Goal: Task Accomplishment & Management: Manage account settings

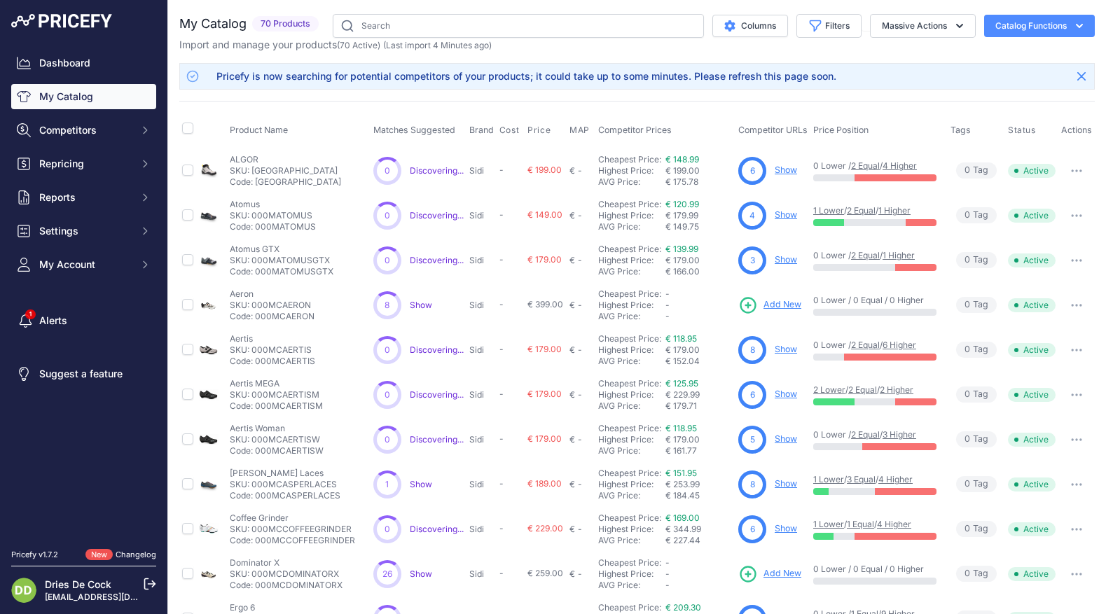
click at [733, 1] on div "You are not connected to the internet. My Catalog" at bounding box center [637, 439] width 916 height 879
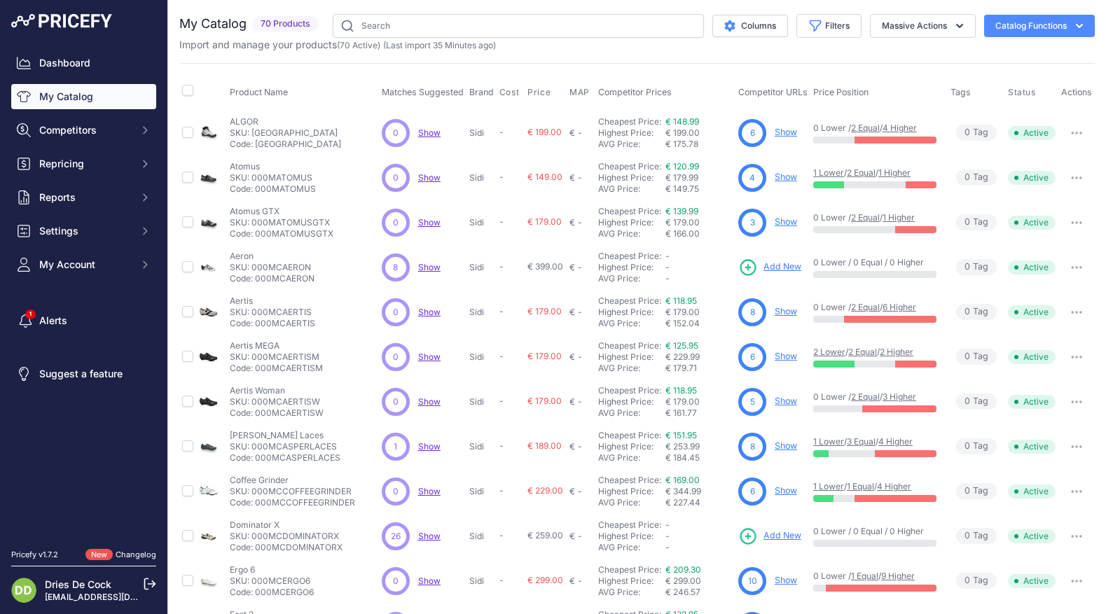
click at [1042, 20] on button "Catalog Functions" at bounding box center [1039, 26] width 111 height 22
click at [992, 106] on link "Batch Upload" at bounding box center [1015, 105] width 157 height 25
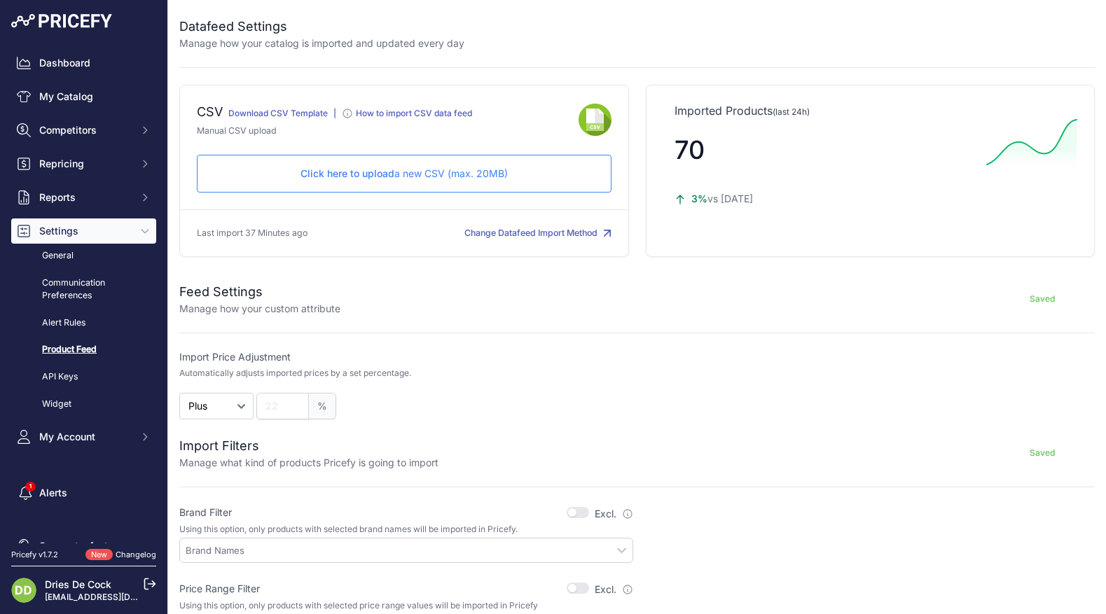
click at [409, 175] on p "Click here to upload a new CSV (max. 20MB)" at bounding box center [404, 174] width 391 height 14
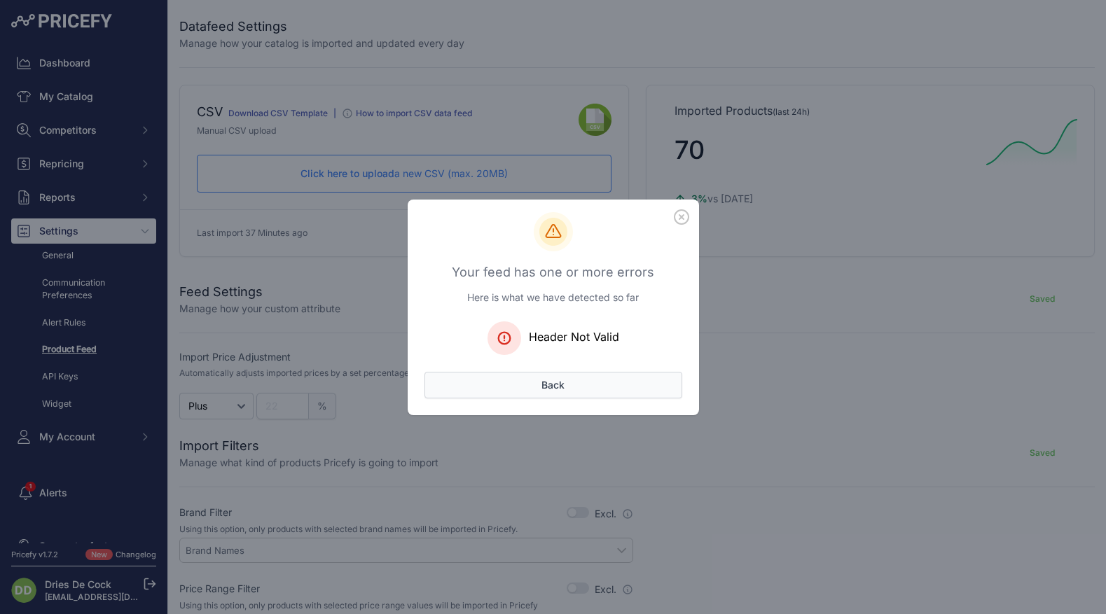
click at [548, 383] on button "Back" at bounding box center [553, 385] width 258 height 27
drag, startPoint x: 679, startPoint y: 216, endPoint x: 679, endPoint y: 224, distance: 7.7
click at [679, 216] on icon "button" at bounding box center [682, 217] width 14 height 14
click at [566, 389] on button "Back" at bounding box center [553, 385] width 258 height 27
click at [686, 212] on icon "button" at bounding box center [682, 217] width 14 height 14
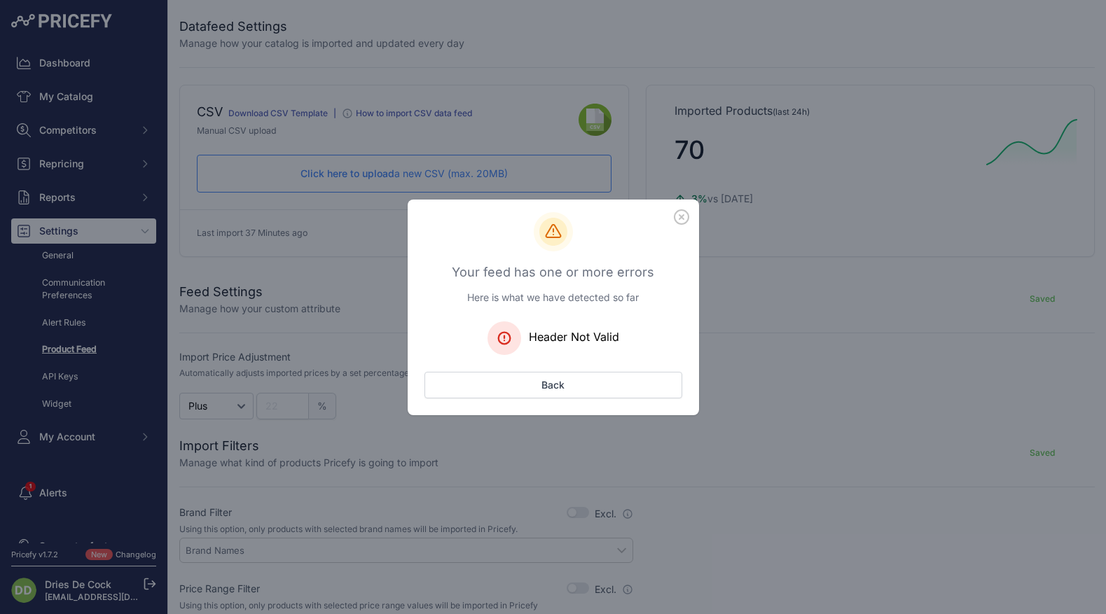
click at [683, 212] on icon "button" at bounding box center [681, 216] width 15 height 15
click at [682, 212] on icon "button" at bounding box center [681, 216] width 15 height 15
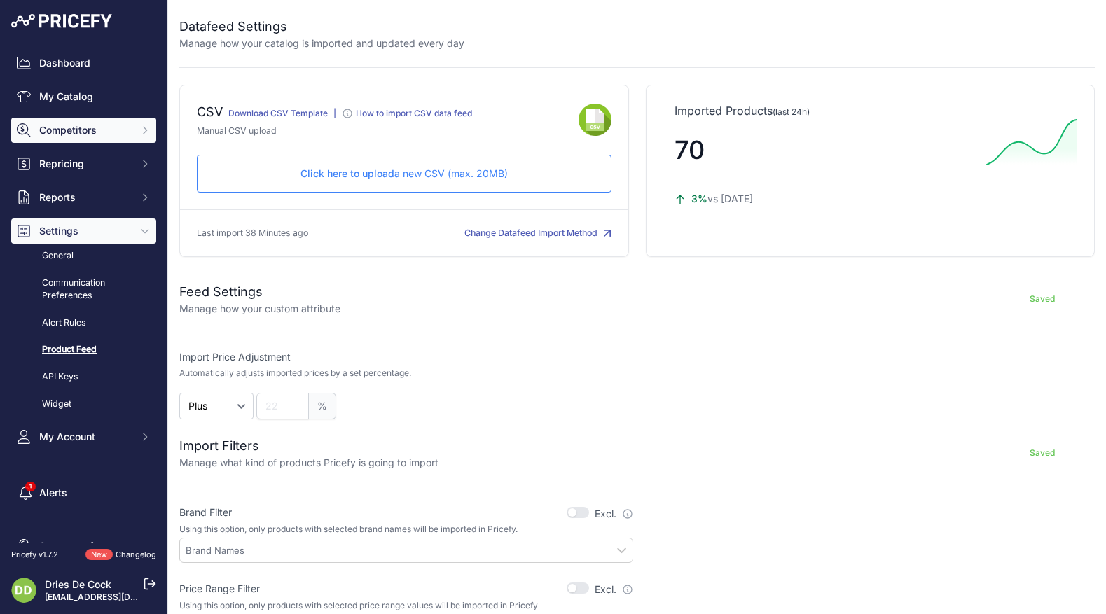
click at [57, 122] on button "Competitors" at bounding box center [83, 130] width 145 height 25
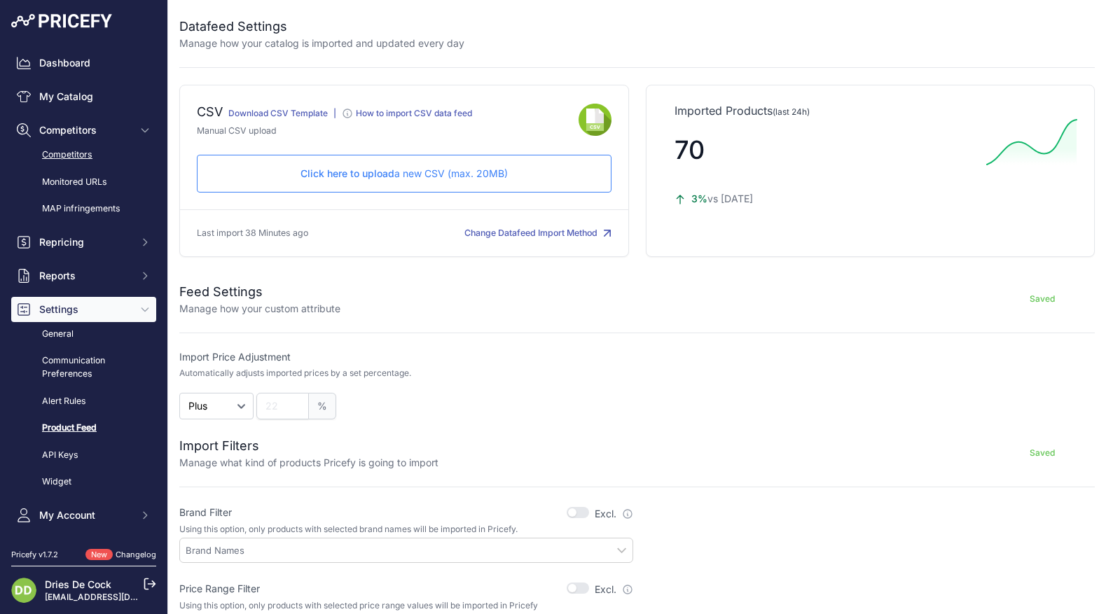
click at [77, 153] on link "Competitors" at bounding box center [83, 155] width 145 height 25
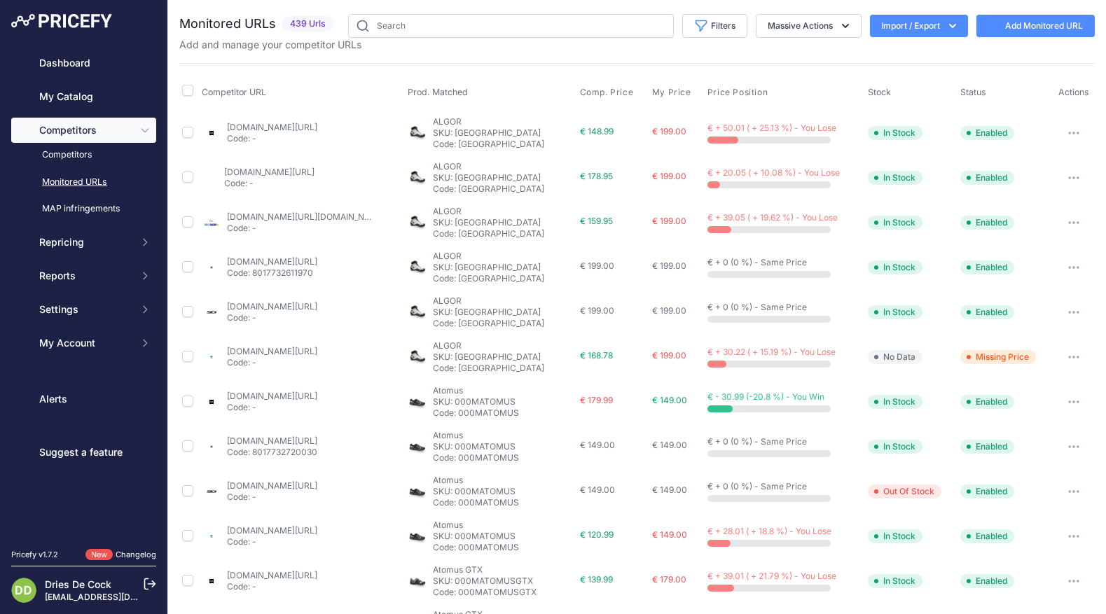
click at [930, 24] on button "Import / Export" at bounding box center [919, 26] width 98 height 22
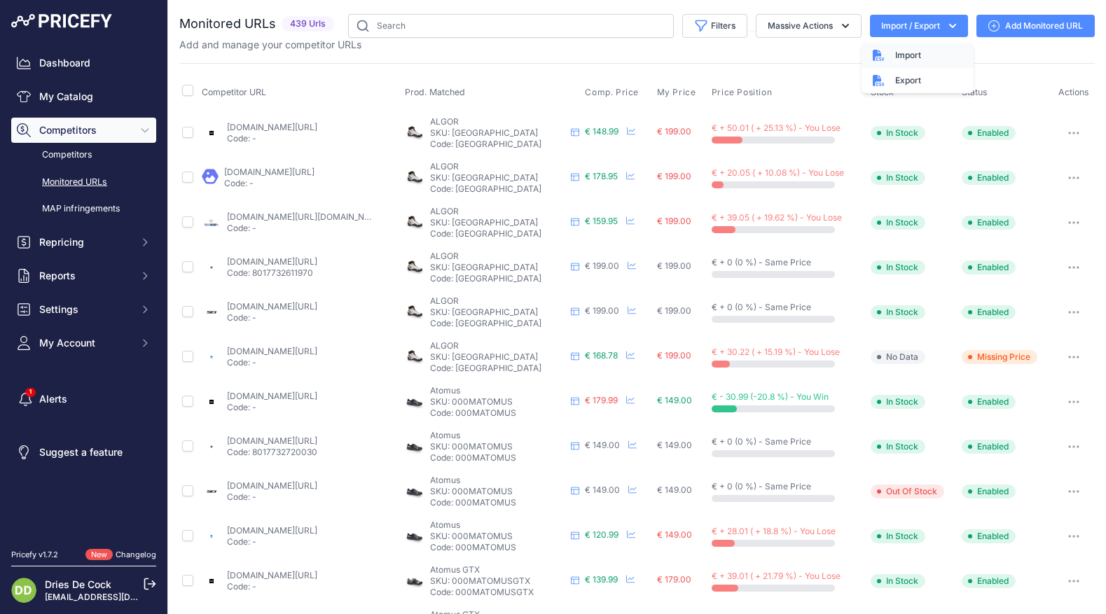
click at [901, 53] on span "Import" at bounding box center [908, 55] width 26 height 11
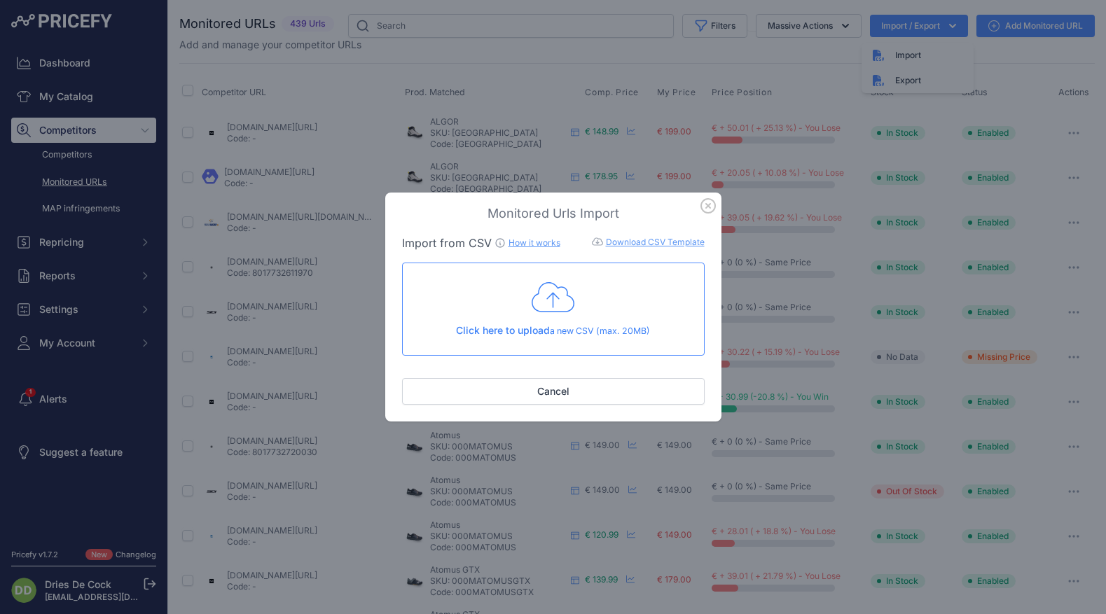
click at [525, 326] on span "Click here to upload" at bounding box center [503, 330] width 94 height 12
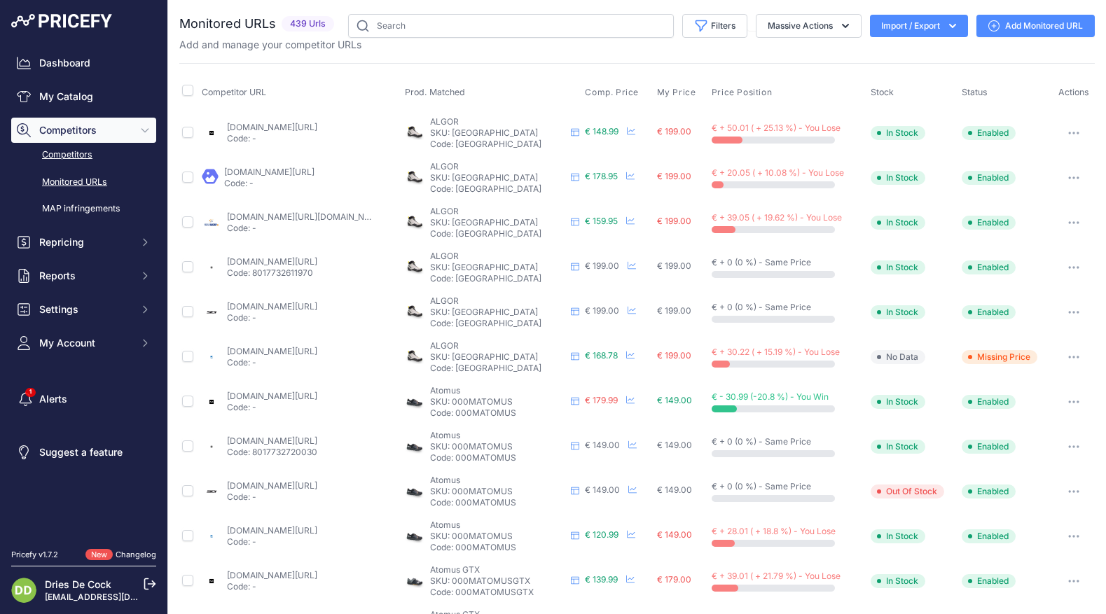
click at [57, 157] on link "Competitors" at bounding box center [83, 155] width 145 height 25
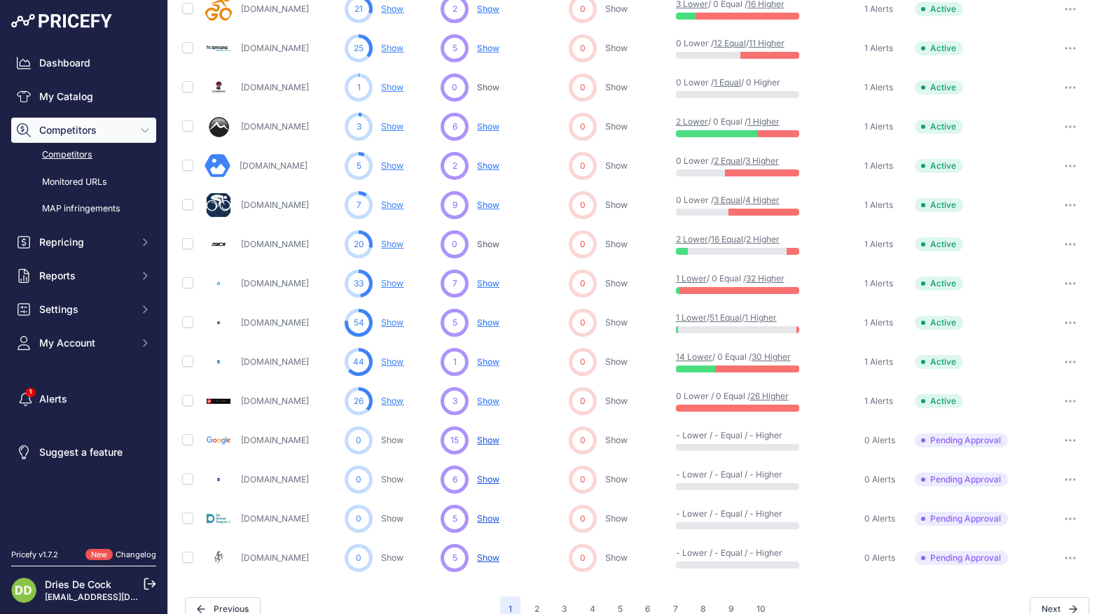
scroll to position [567, 0]
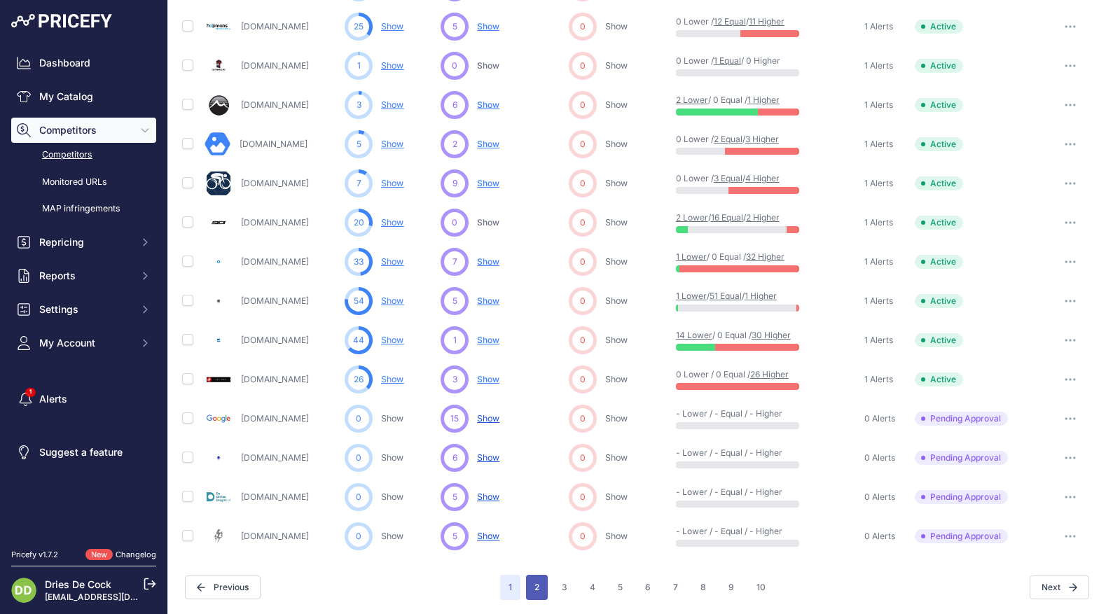
click at [539, 589] on button "2" at bounding box center [537, 587] width 22 height 25
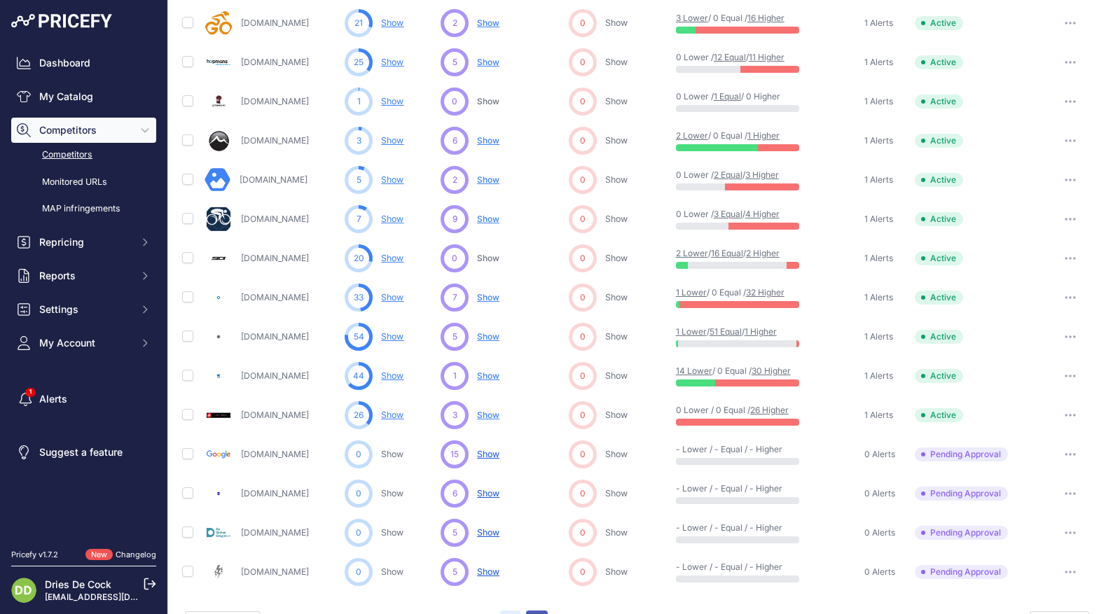
scroll to position [602, 0]
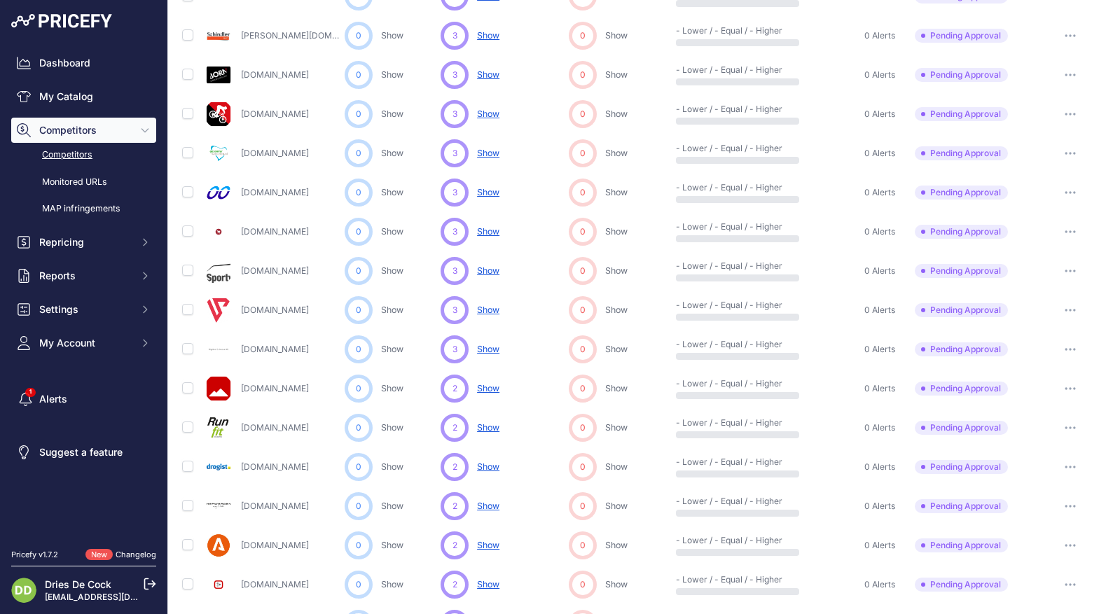
scroll to position [567, 0]
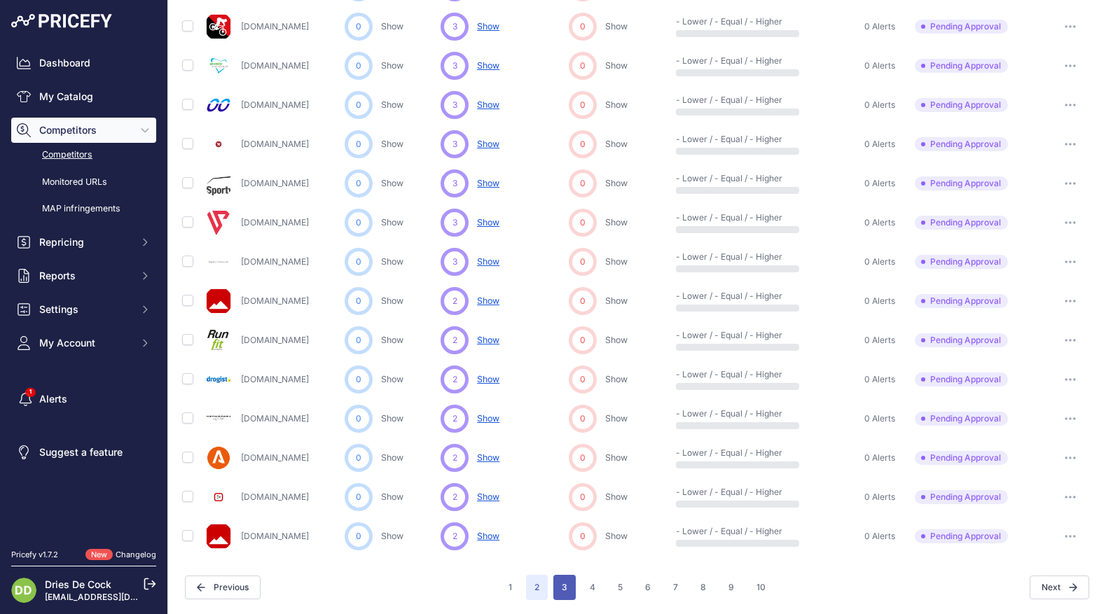
click at [565, 581] on button "3" at bounding box center [564, 587] width 22 height 25
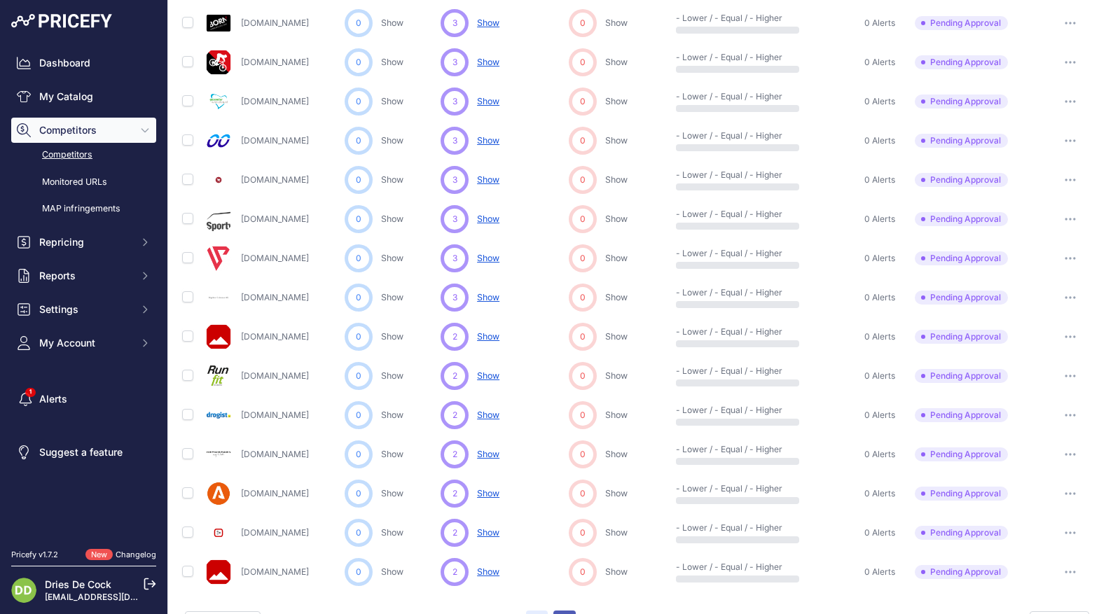
scroll to position [602, 0]
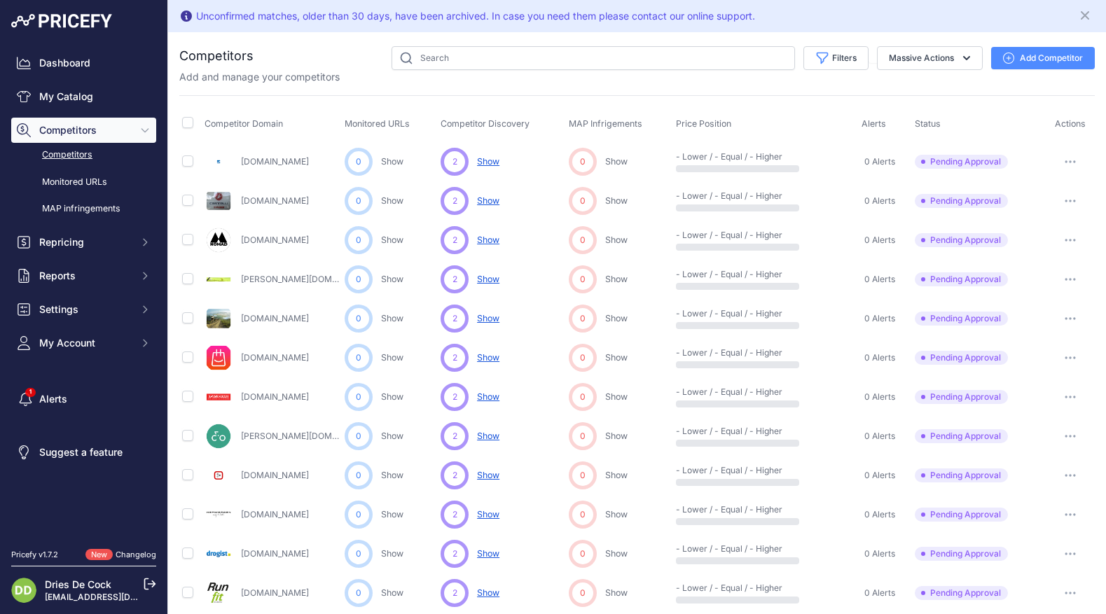
click at [485, 279] on span "Show" at bounding box center [488, 279] width 22 height 11
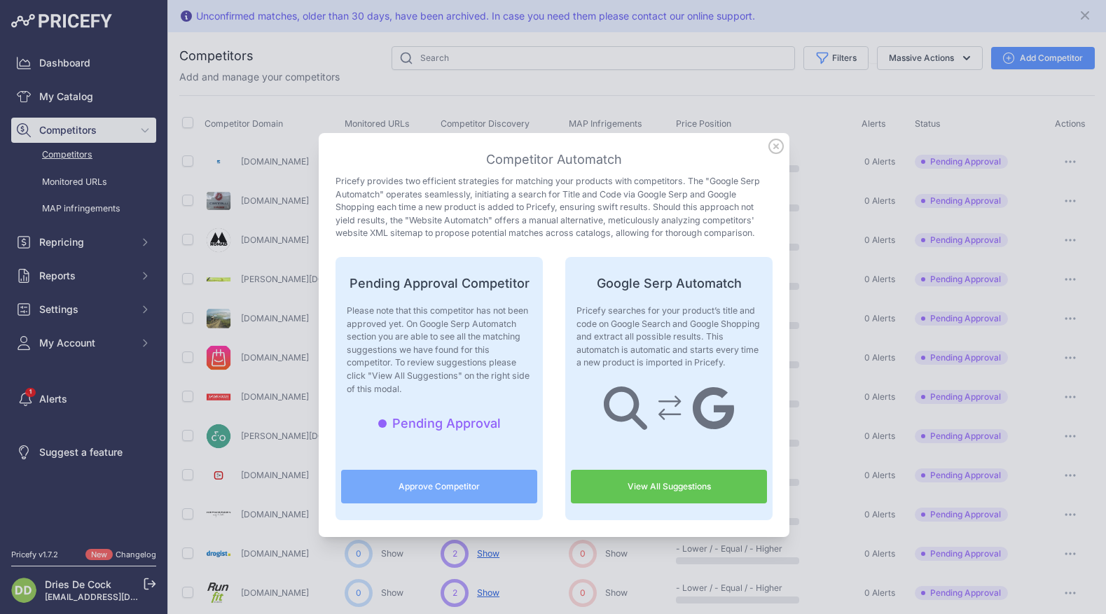
click at [665, 488] on link "View All Suggestions" at bounding box center [669, 487] width 196 height 34
click at [776, 146] on icon at bounding box center [776, 146] width 14 height 14
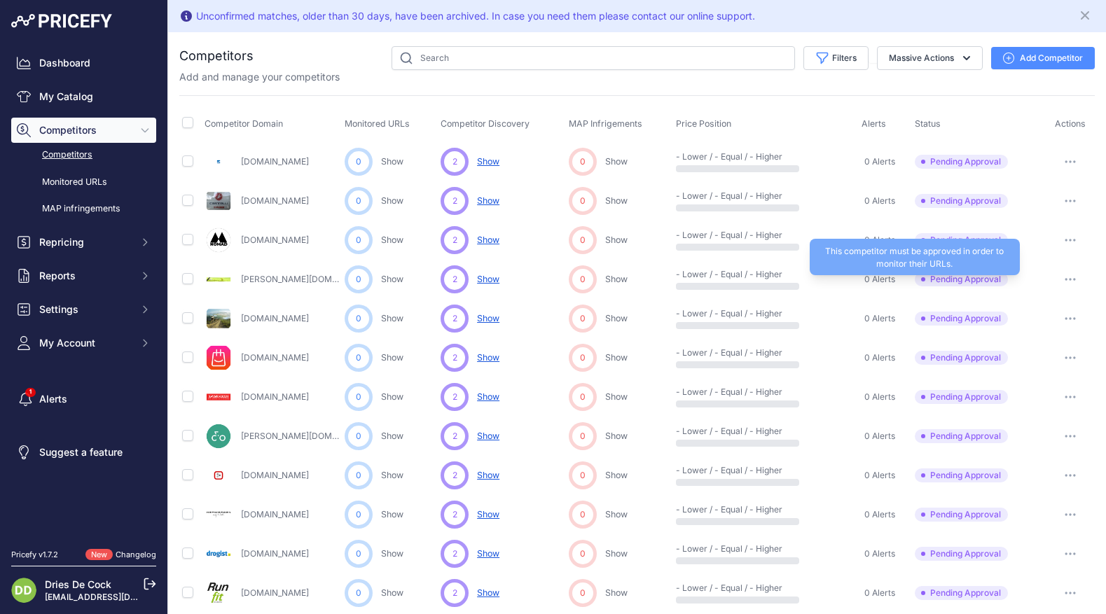
click at [954, 279] on span "Pending Approval" at bounding box center [961, 279] width 93 height 14
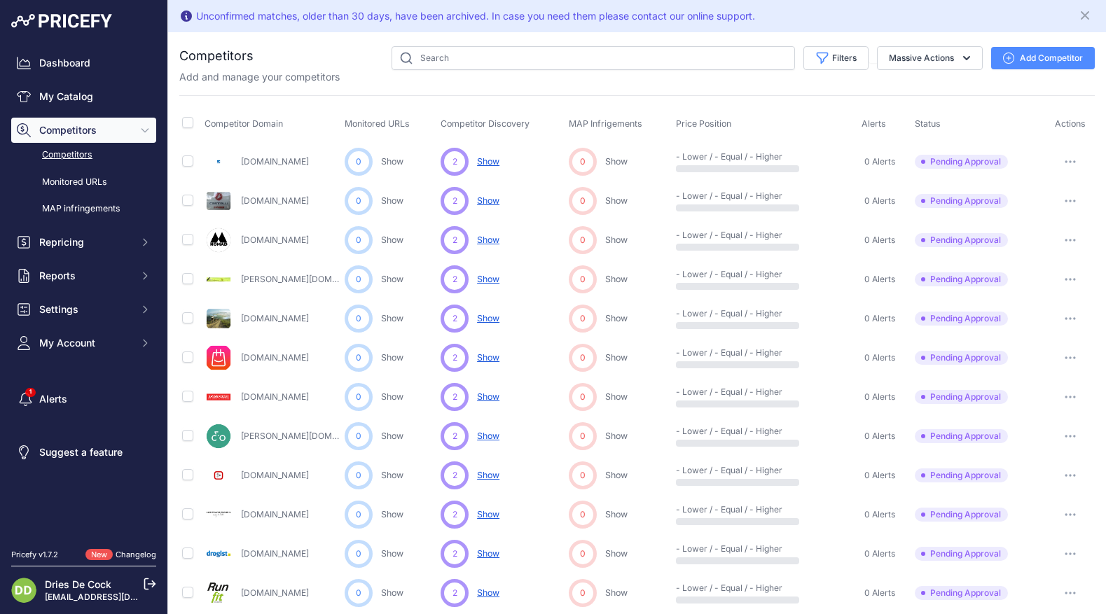
click at [1068, 277] on button "button" at bounding box center [1070, 280] width 28 height 20
click at [1046, 332] on button "Approve Competitor" at bounding box center [1034, 331] width 115 height 22
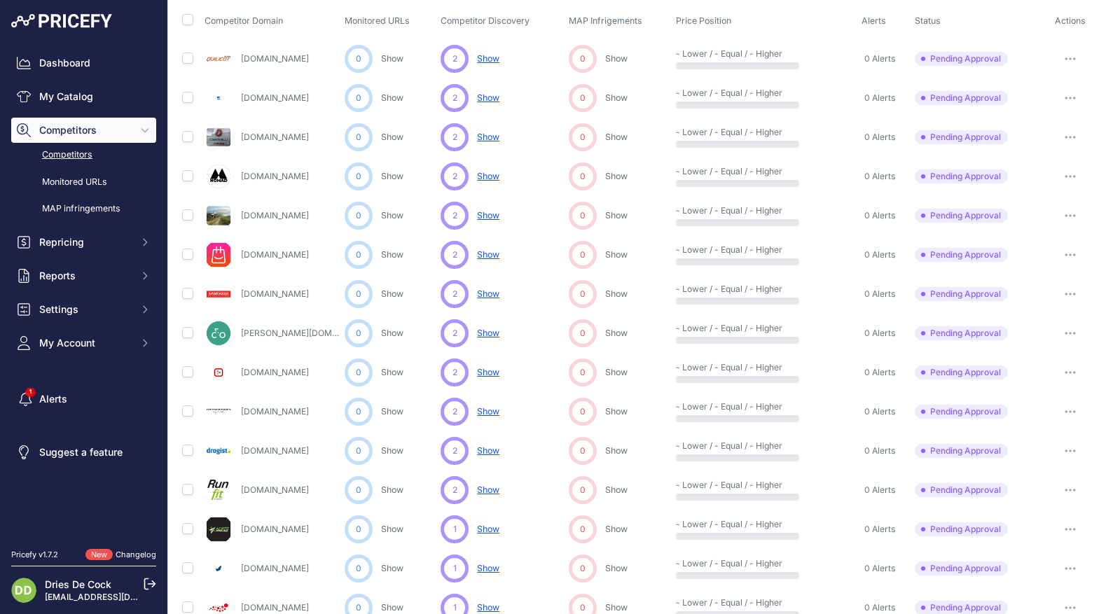
scroll to position [149, 0]
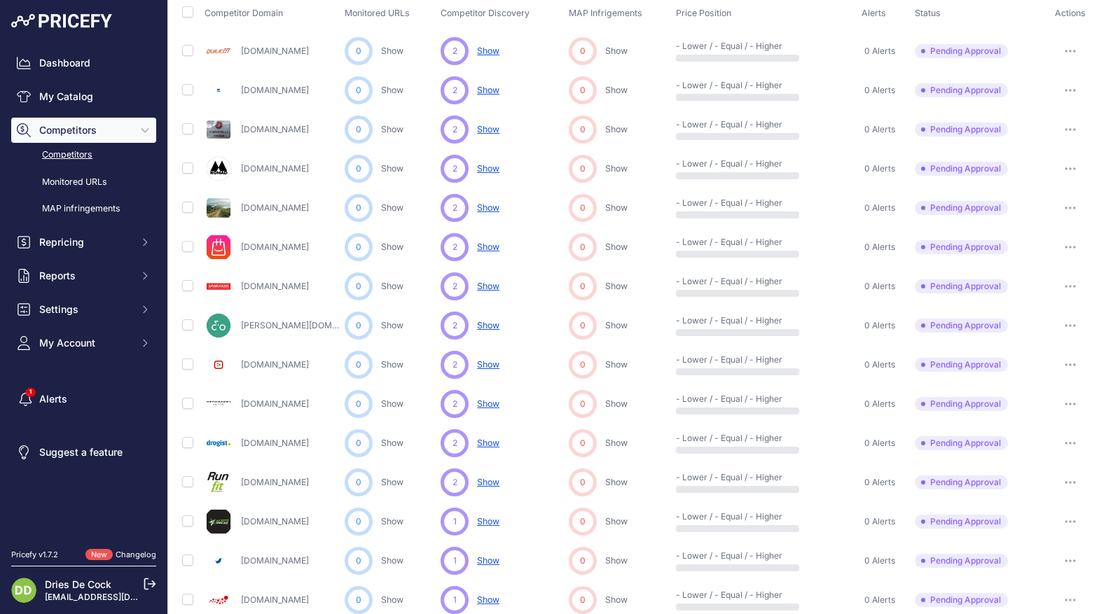
click at [486, 324] on span "Show" at bounding box center [488, 325] width 22 height 11
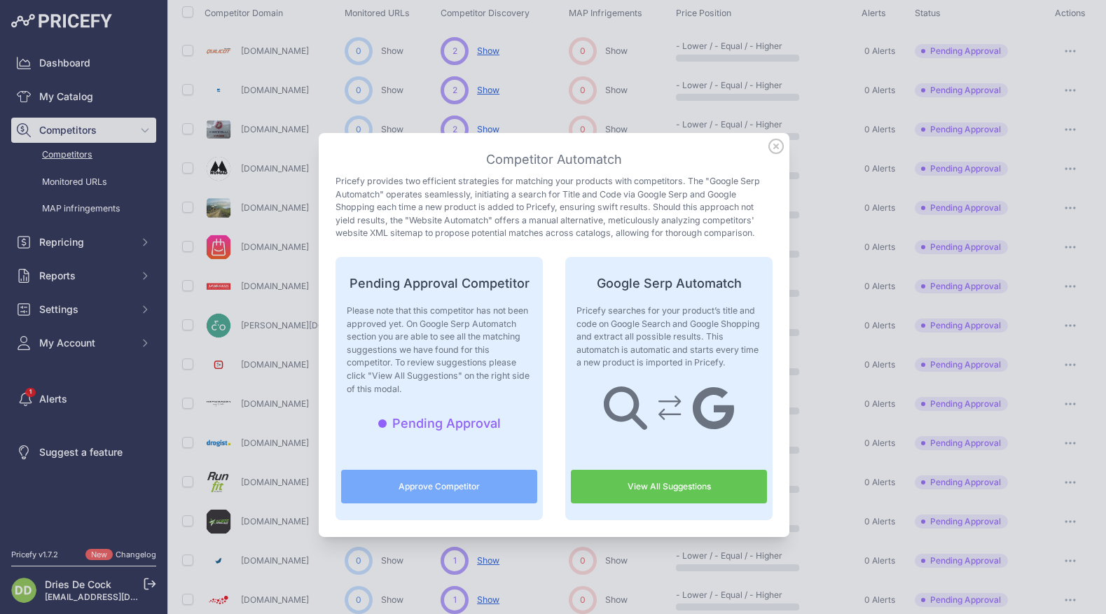
click at [639, 490] on link "View All Suggestions" at bounding box center [669, 487] width 196 height 34
drag, startPoint x: 777, startPoint y: 149, endPoint x: 571, endPoint y: 318, distance: 266.7
click at [777, 149] on icon at bounding box center [775, 146] width 15 height 15
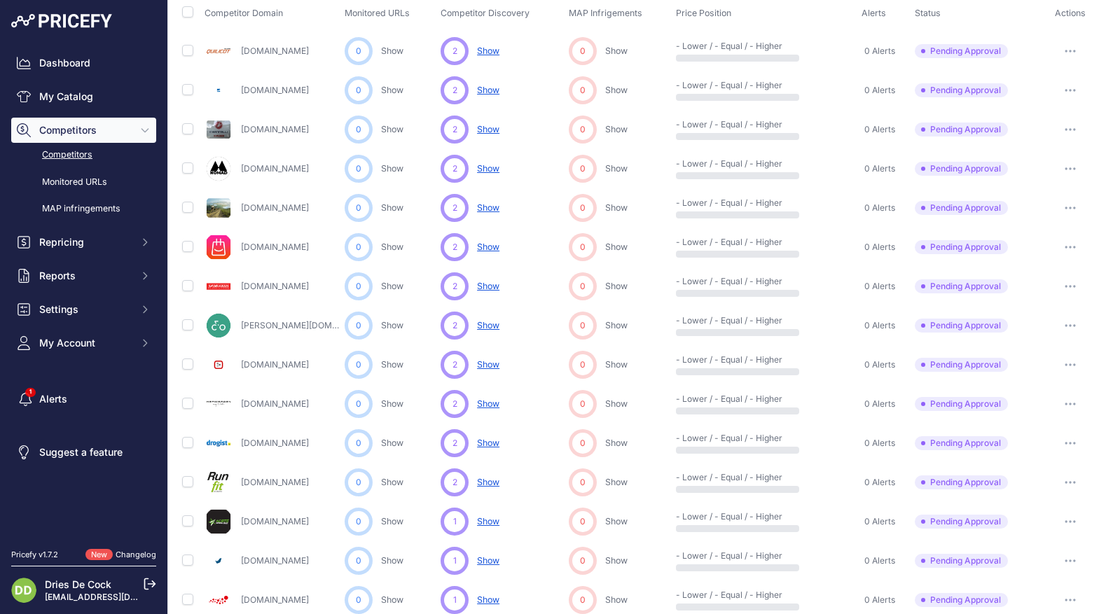
click at [1074, 324] on icon "button" at bounding box center [1070, 325] width 11 height 3
click at [1019, 378] on button "Approve Competitor" at bounding box center [1034, 377] width 115 height 22
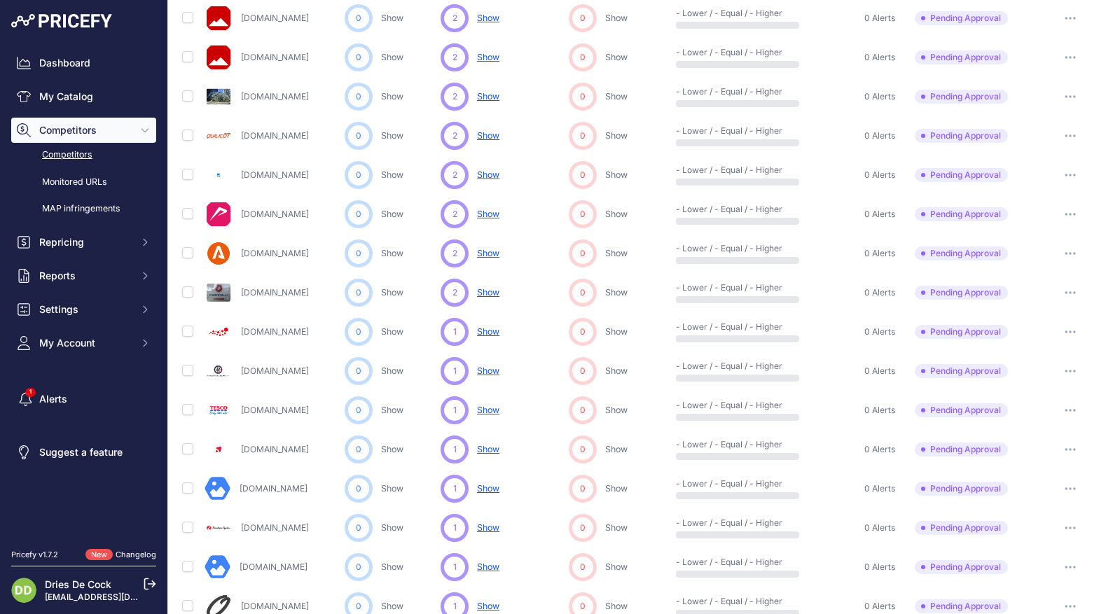
scroll to position [605, 0]
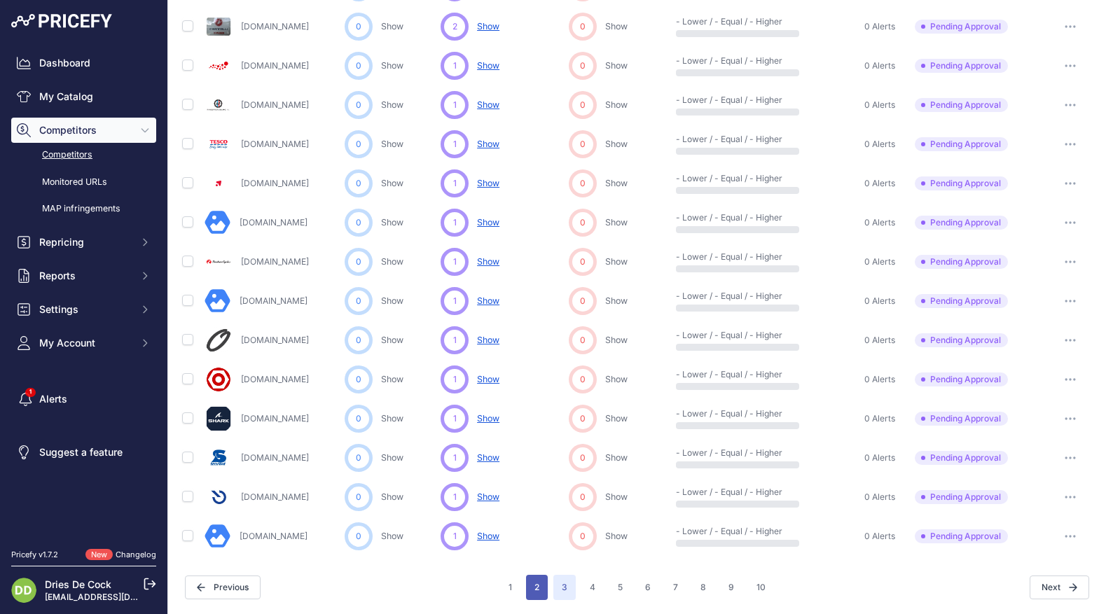
click at [539, 590] on button "2" at bounding box center [537, 587] width 22 height 25
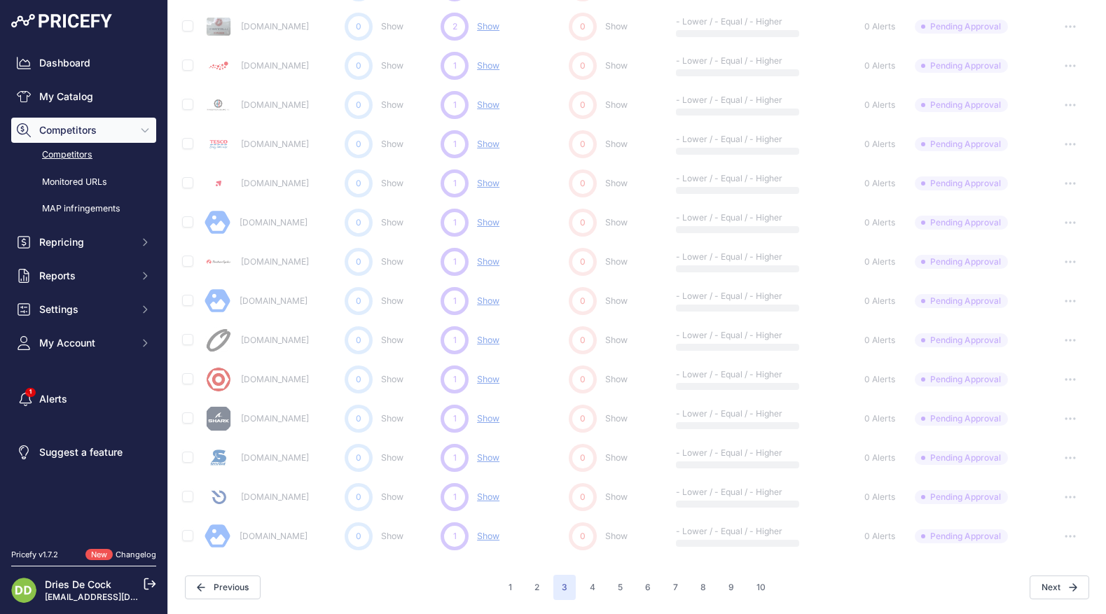
scroll to position [567, 0]
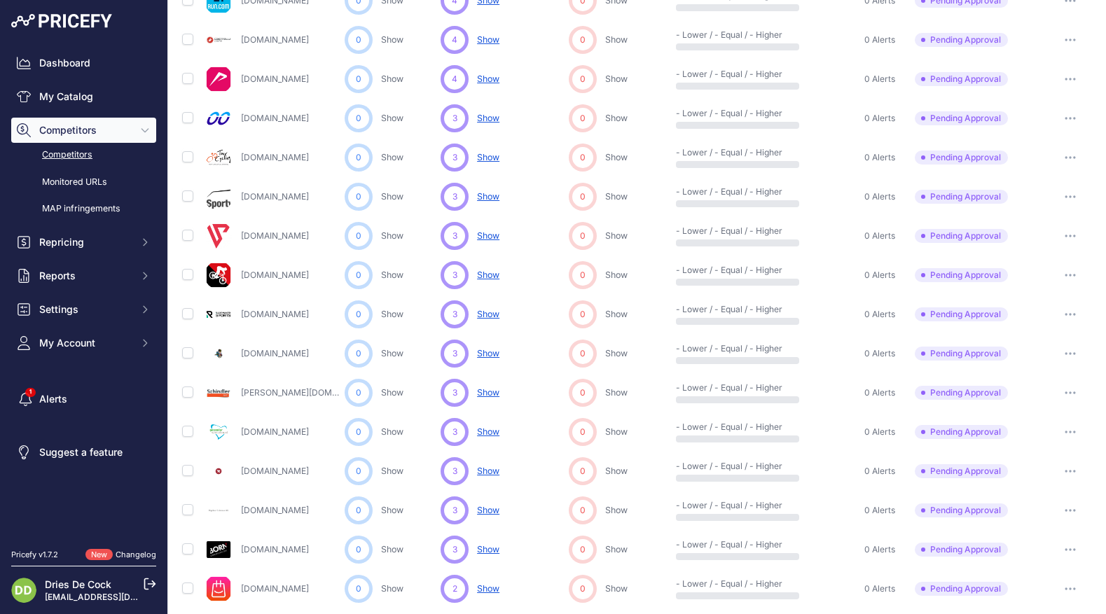
scroll to position [355, 0]
click at [1075, 196] on button "button" at bounding box center [1070, 199] width 28 height 20
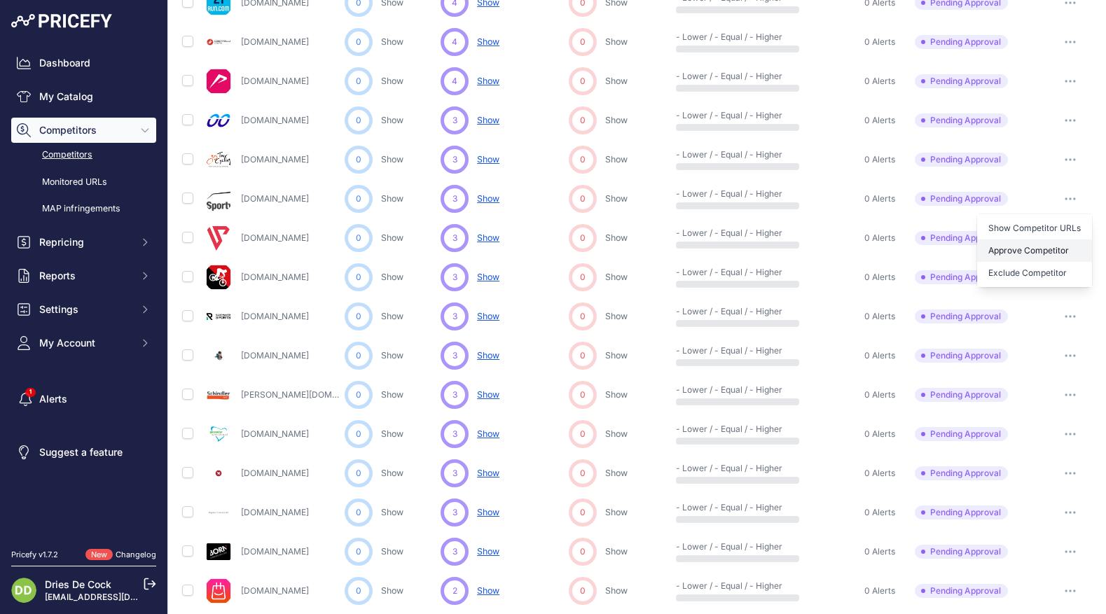
click at [1023, 252] on button "Approve Competitor" at bounding box center [1034, 251] width 115 height 22
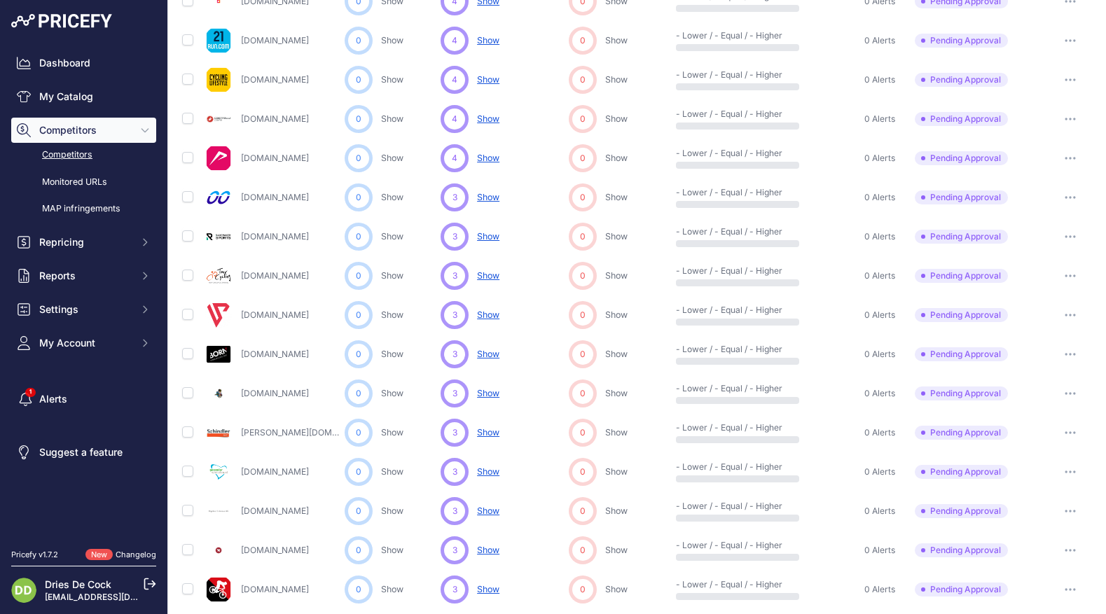
scroll to position [393, 0]
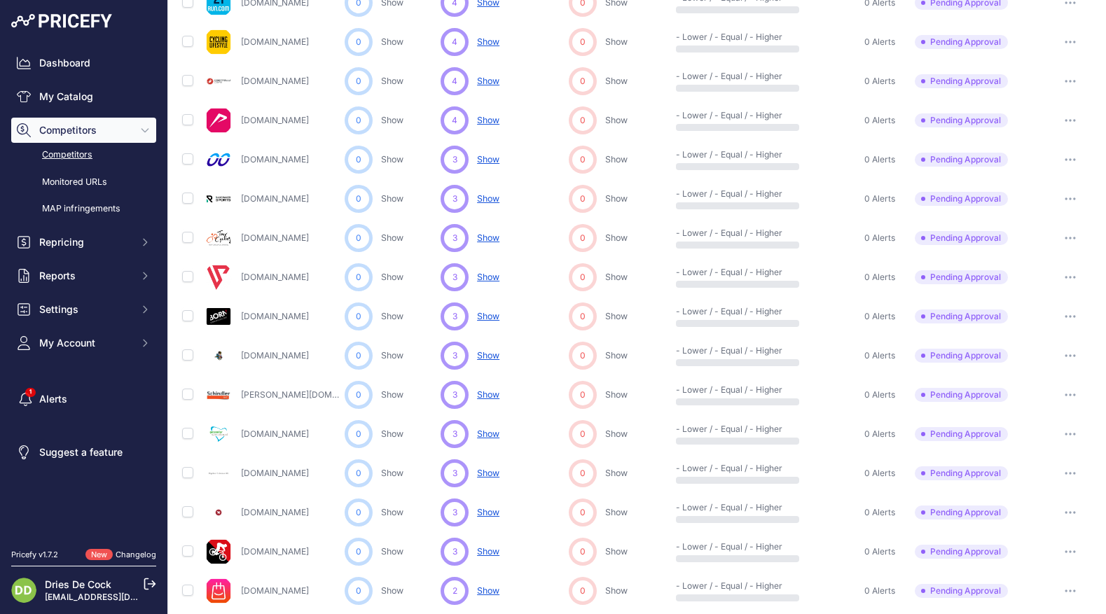
click at [1077, 199] on button "button" at bounding box center [1070, 199] width 28 height 20
click at [1014, 250] on button "Approve Competitor" at bounding box center [1034, 251] width 115 height 22
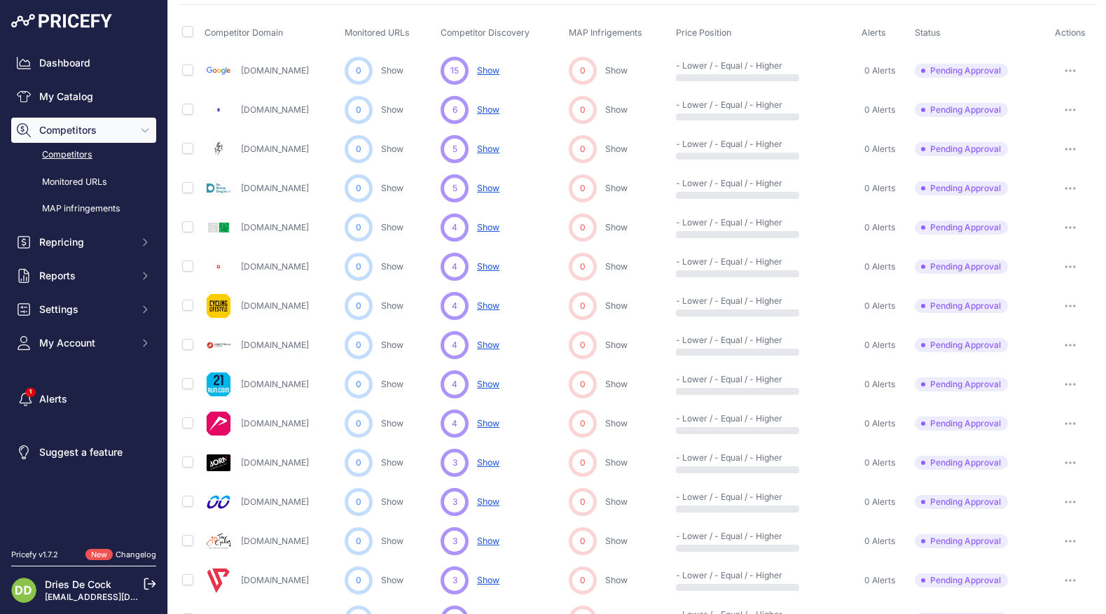
scroll to position [53, 0]
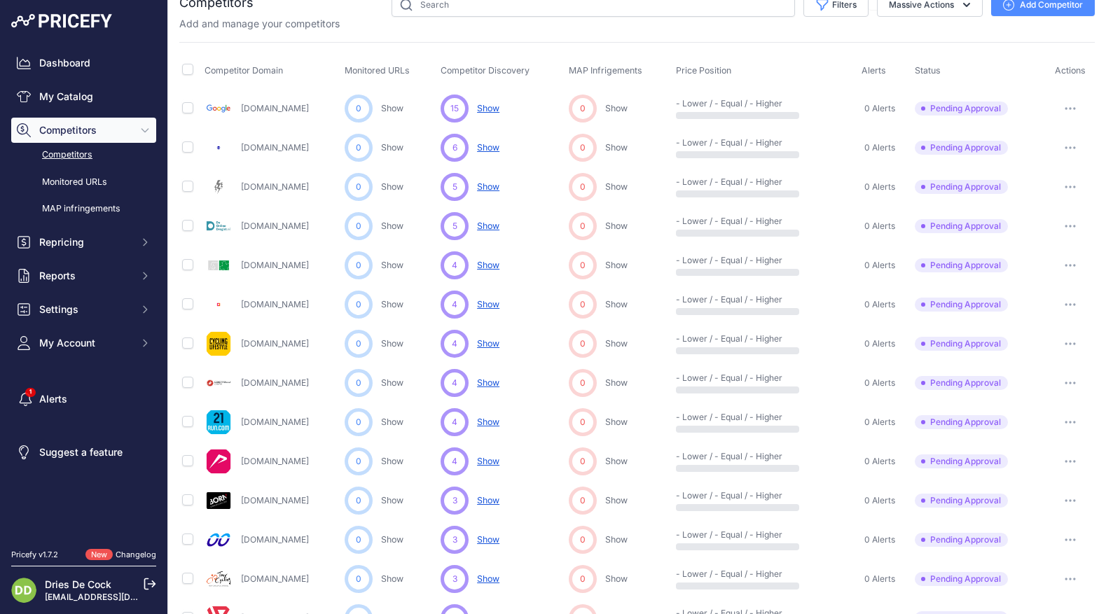
click at [1068, 184] on button "button" at bounding box center [1070, 187] width 28 height 20
click at [1025, 237] on button "Approve Competitor" at bounding box center [1034, 239] width 115 height 22
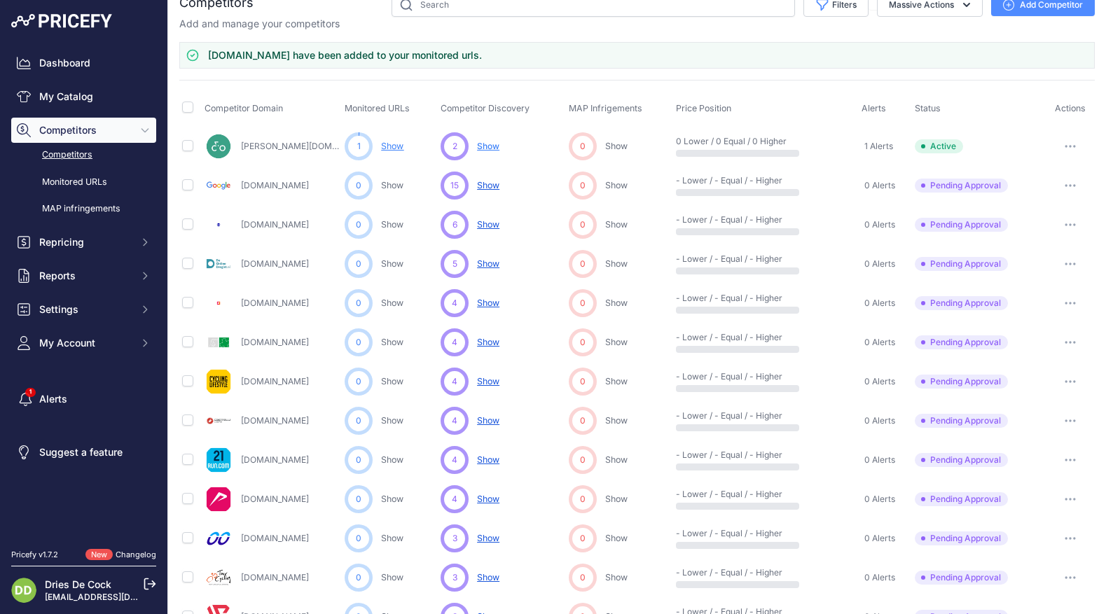
click at [1074, 340] on button "button" at bounding box center [1070, 343] width 28 height 20
click at [1018, 392] on button "Approve Competitor" at bounding box center [1034, 394] width 115 height 22
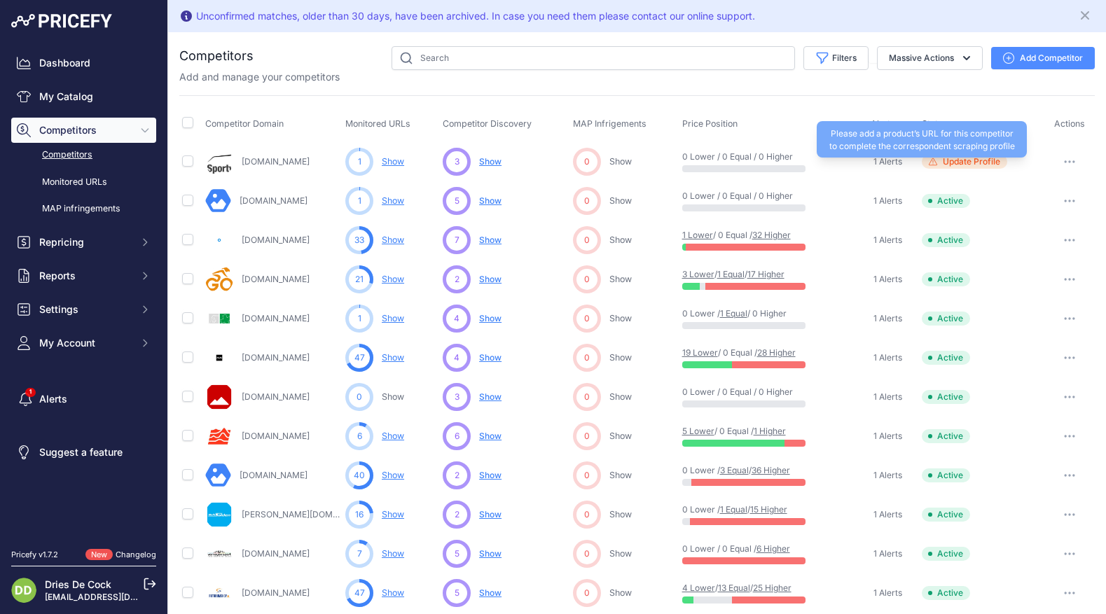
click at [975, 160] on span "Update Profile" at bounding box center [971, 161] width 57 height 11
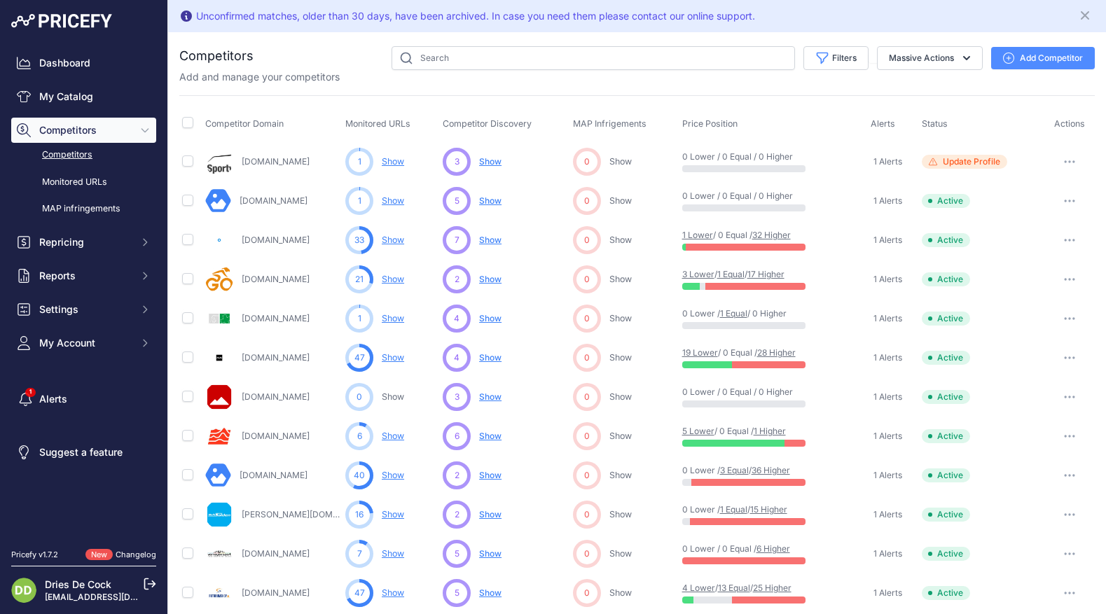
click at [488, 163] on span "Show" at bounding box center [490, 161] width 22 height 11
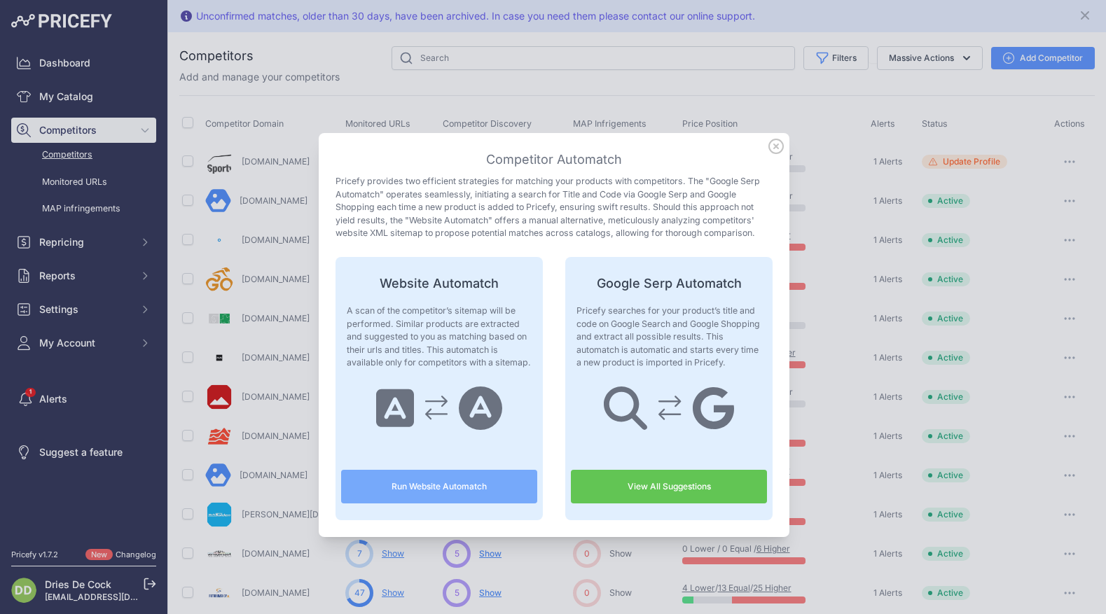
click at [775, 147] on icon at bounding box center [776, 146] width 14 height 14
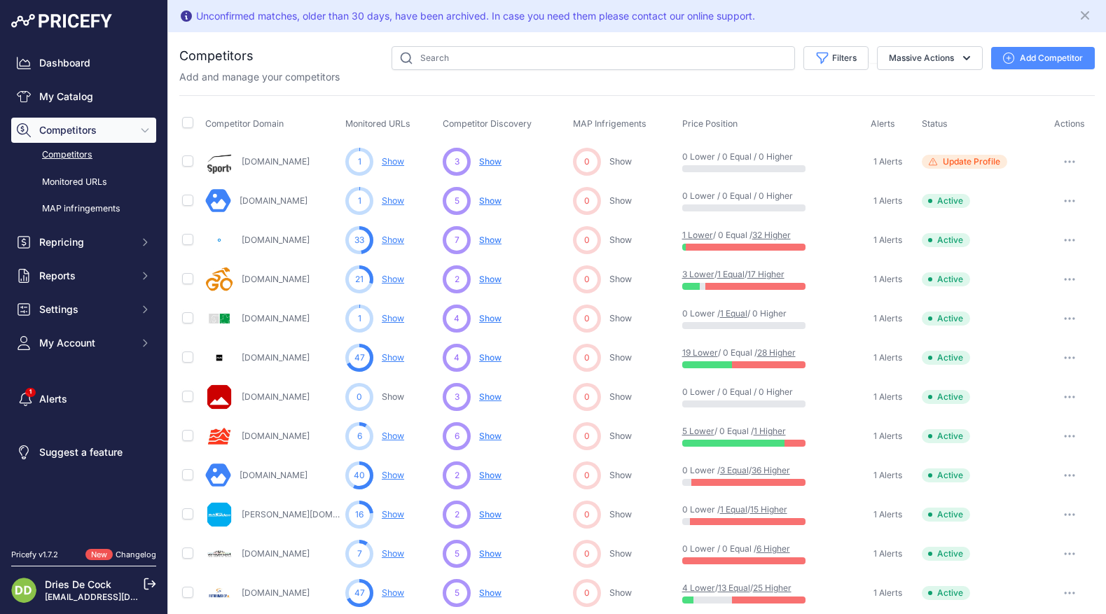
click at [395, 163] on link "Show" at bounding box center [393, 161] width 22 height 11
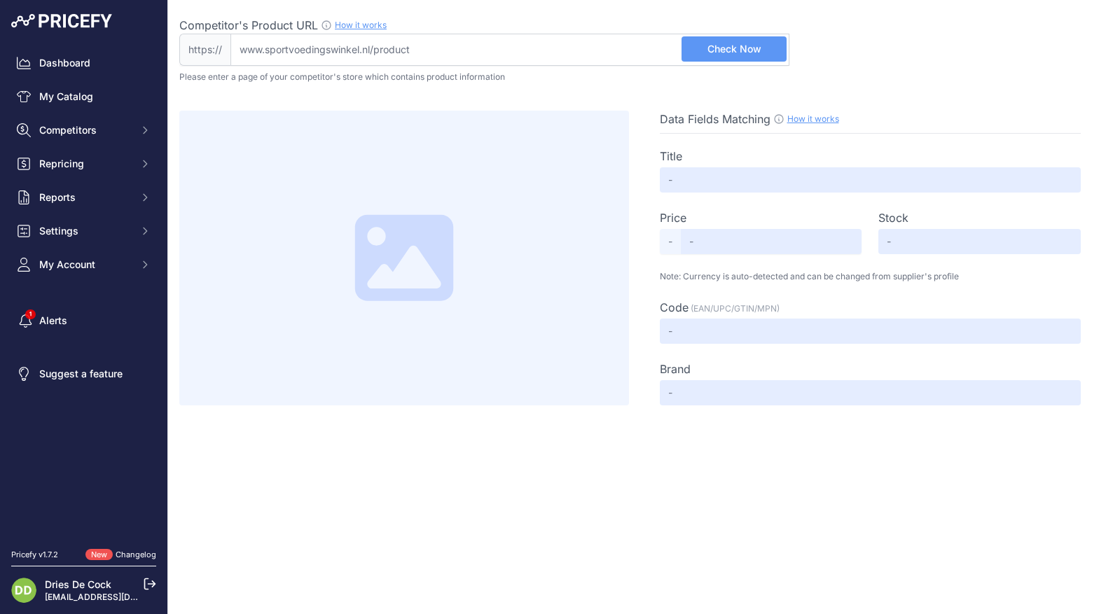
click at [712, 55] on span "Check Now" at bounding box center [734, 49] width 54 height 14
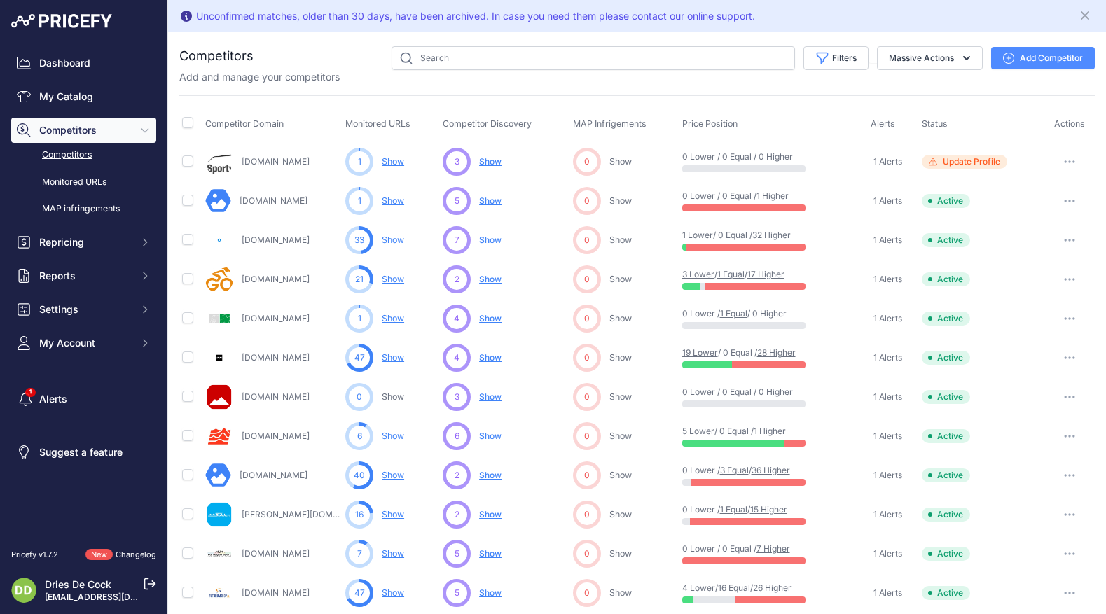
click at [71, 181] on link "Monitored URLs" at bounding box center [83, 182] width 145 height 25
click at [69, 181] on link "Monitored URLs" at bounding box center [83, 182] width 145 height 25
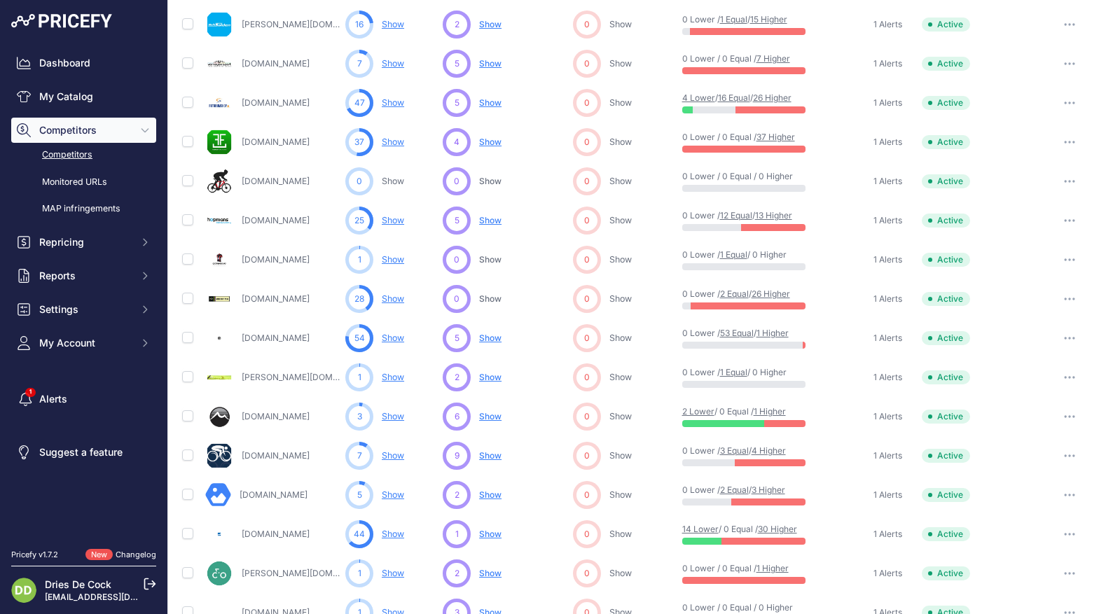
scroll to position [499, 0]
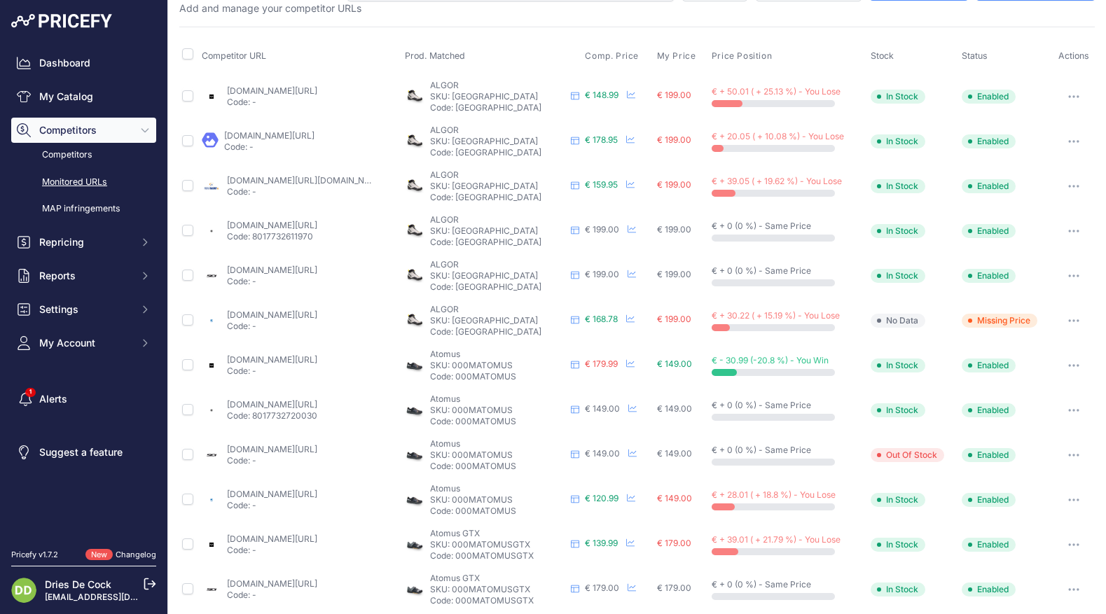
scroll to position [451, 0]
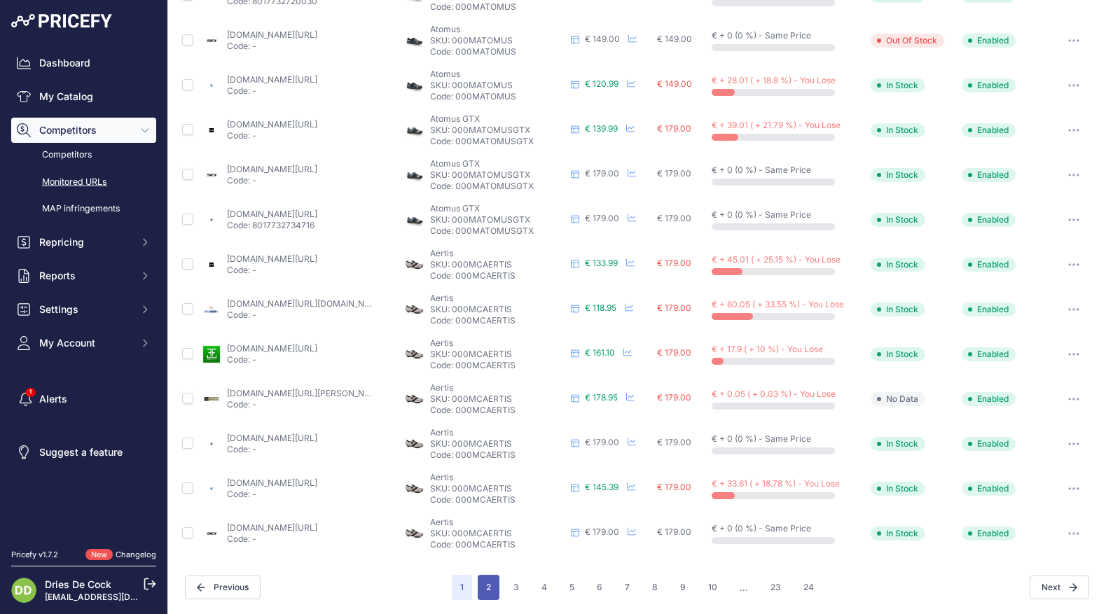
click at [492, 583] on button "2" at bounding box center [489, 587] width 22 height 25
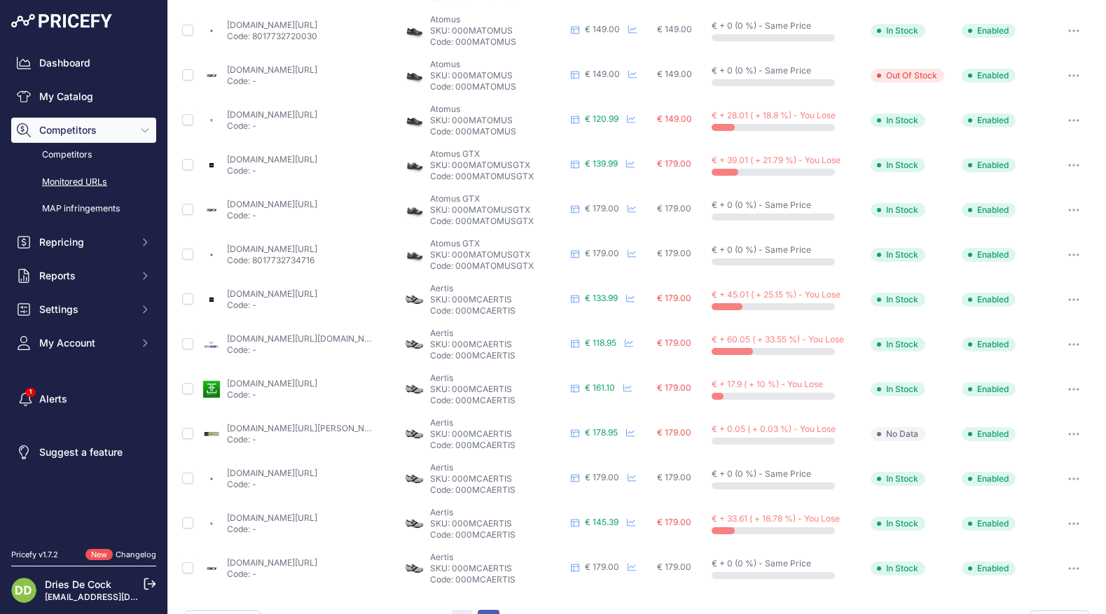
scroll to position [486, 0]
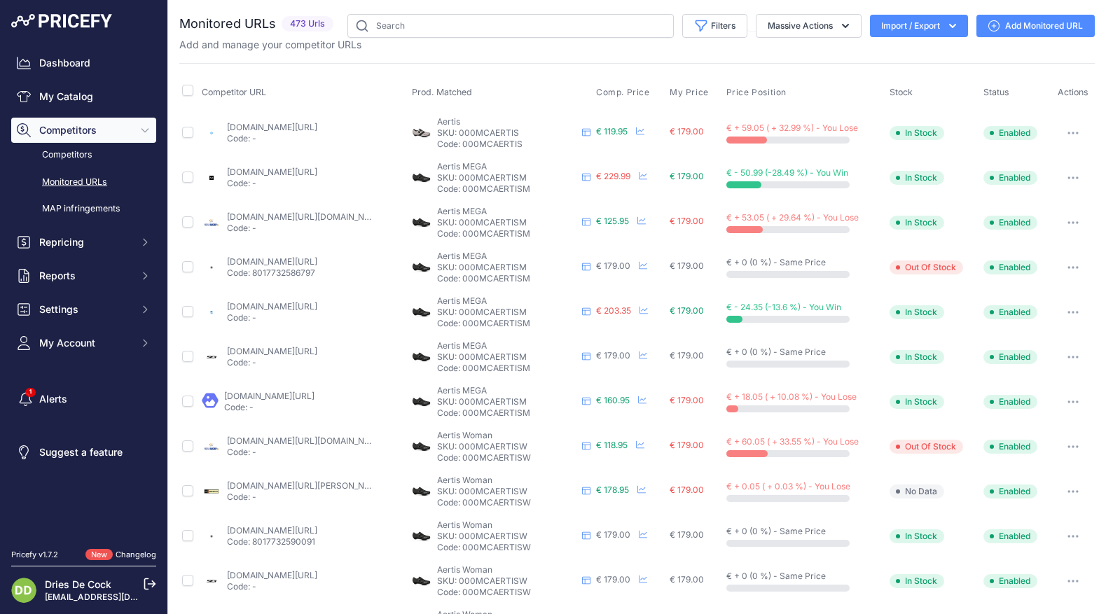
scroll to position [451, 0]
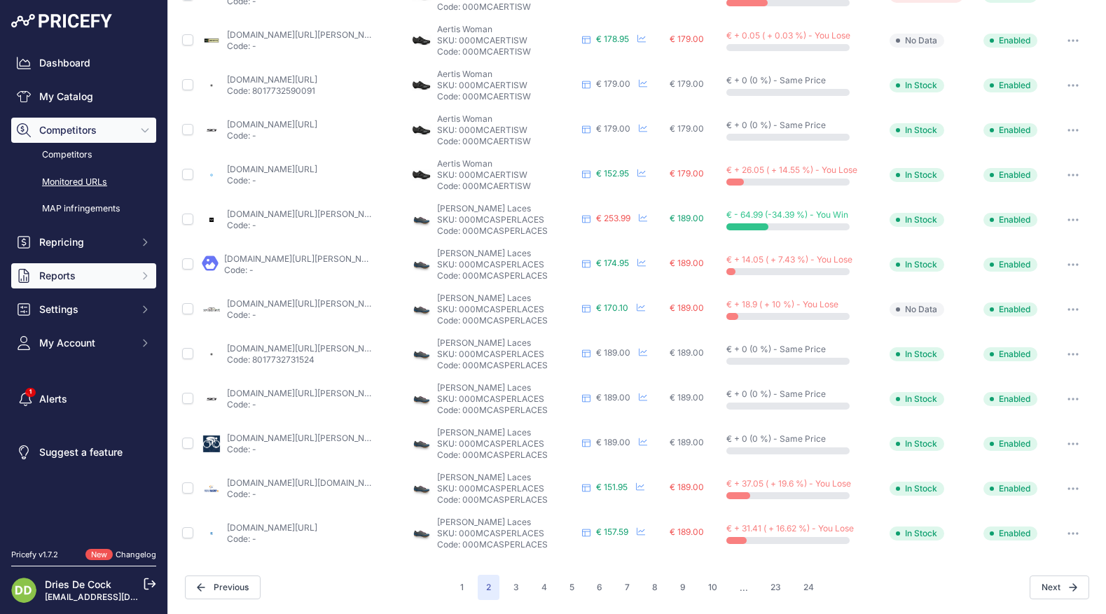
click at [55, 286] on button "Reports" at bounding box center [83, 275] width 145 height 25
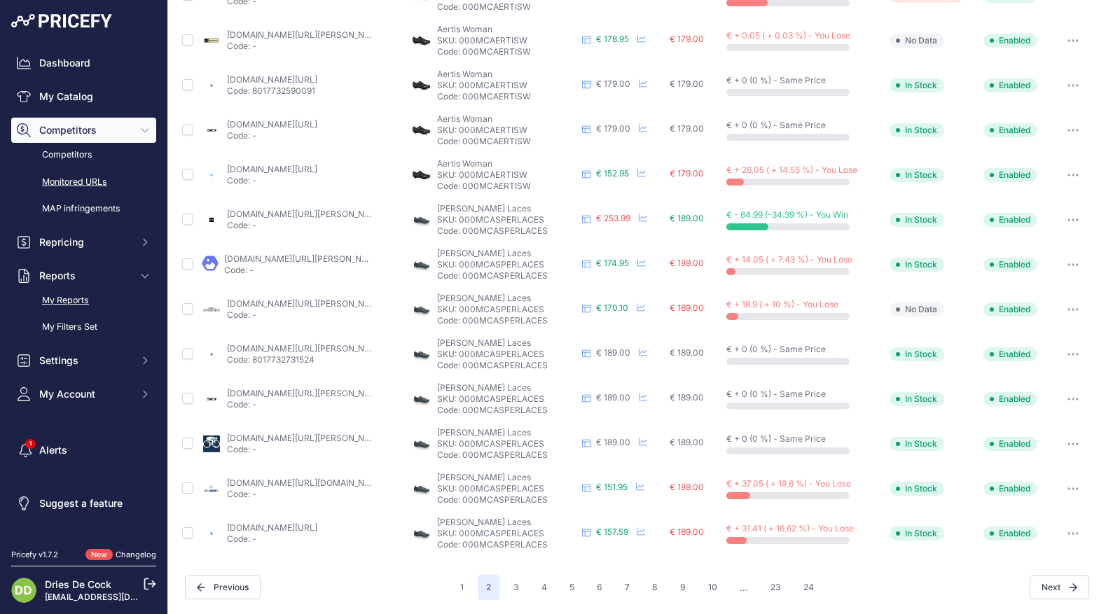
click at [72, 301] on link "My Reports" at bounding box center [83, 301] width 145 height 25
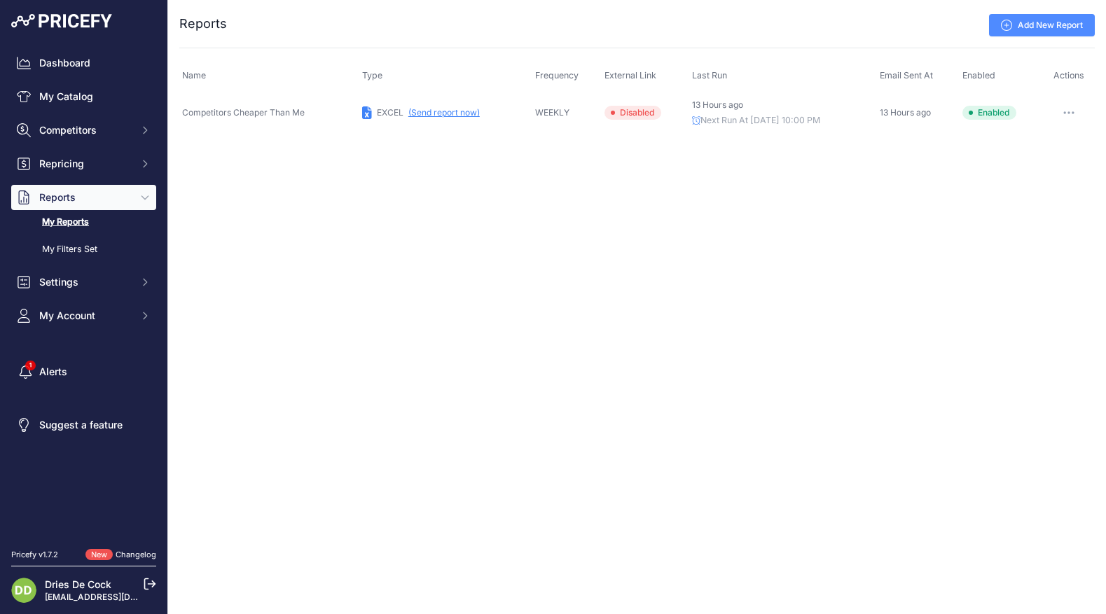
click at [439, 111] on button "(Send report now)" at bounding box center [443, 112] width 71 height 11
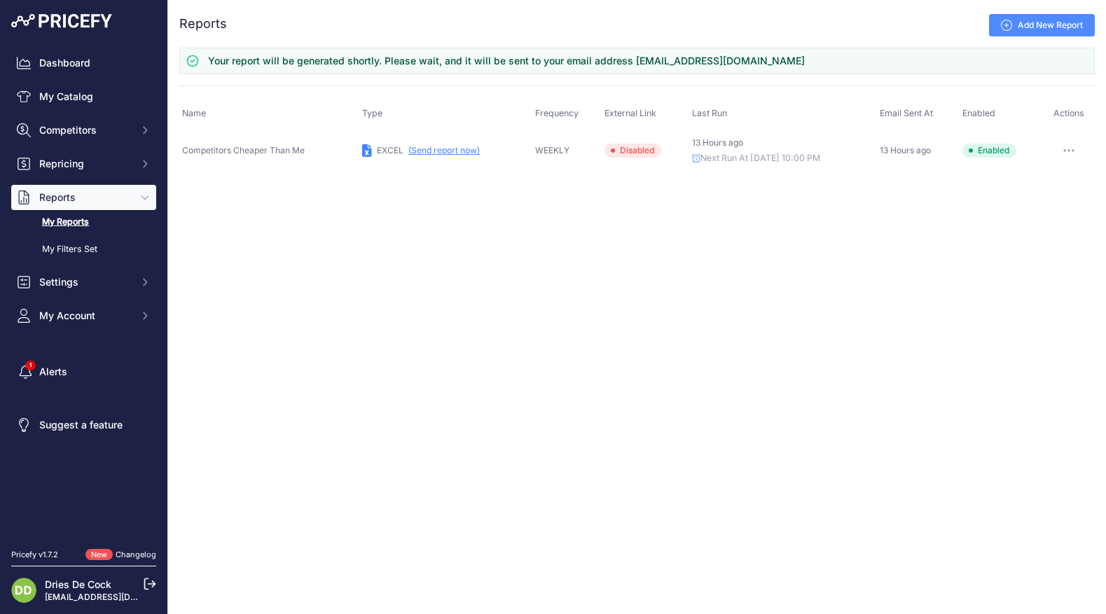
click at [424, 230] on div "Close You are not connected to the internet. ..." at bounding box center [637, 307] width 938 height 614
